Goal: Task Accomplishment & Management: Use online tool/utility

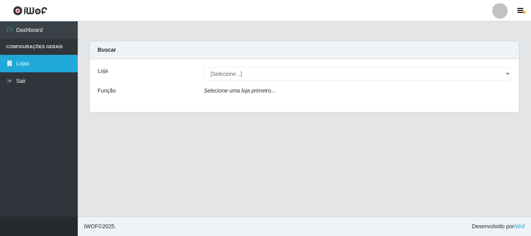
click at [28, 61] on link "Lojas" at bounding box center [39, 63] width 78 height 17
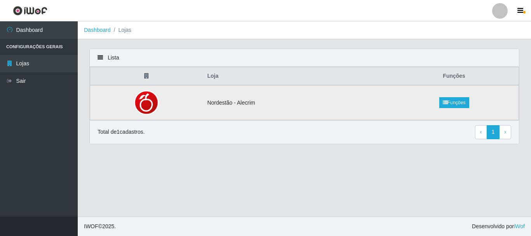
click at [247, 104] on td "Nordestão - Alecrim" at bounding box center [296, 102] width 187 height 35
click at [214, 77] on th "Loja" at bounding box center [296, 76] width 187 height 18
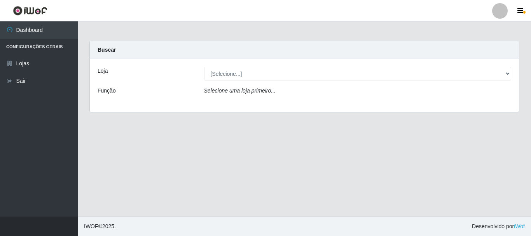
click at [218, 93] on icon "Selecione uma loja primeiro..." at bounding box center [240, 90] width 72 height 6
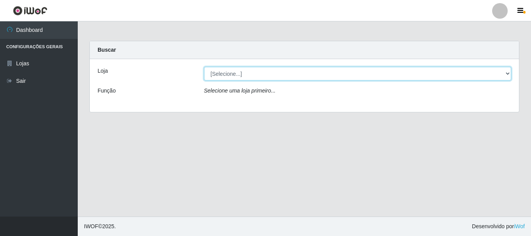
click at [229, 74] on select "[Selecione...] Nordestão - Alecrim" at bounding box center [358, 74] width 308 height 14
select select "453"
click at [204, 67] on select "[Selecione...] Nordestão - Alecrim" at bounding box center [358, 74] width 308 height 14
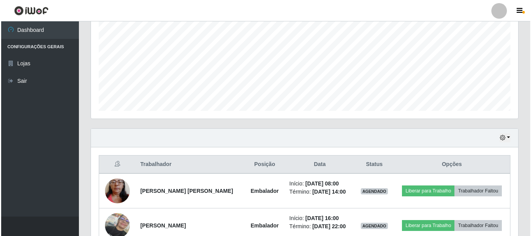
scroll to position [233, 0]
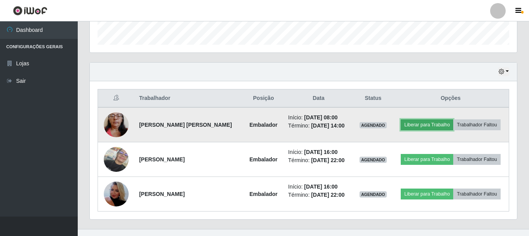
click at [428, 126] on button "Liberar para Trabalho" at bounding box center [427, 124] width 52 height 11
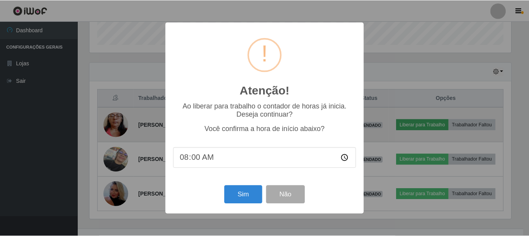
scroll to position [161, 423]
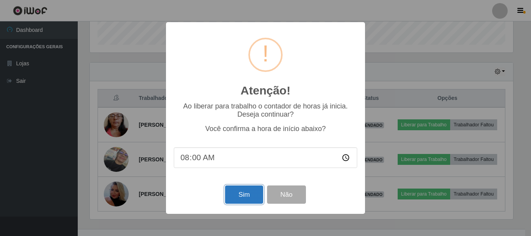
click at [233, 196] on button "Sim" at bounding box center [244, 194] width 38 height 18
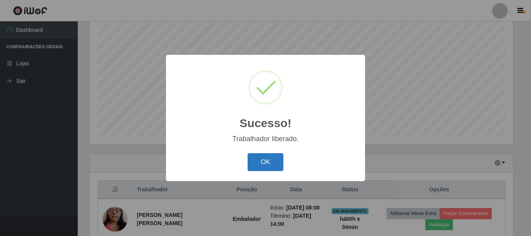
click at [267, 161] on button "OK" at bounding box center [266, 162] width 36 height 18
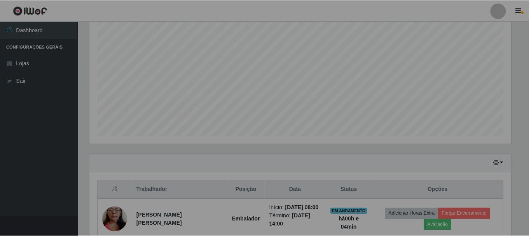
scroll to position [161, 427]
